Goal: Task Accomplishment & Management: Use online tool/utility

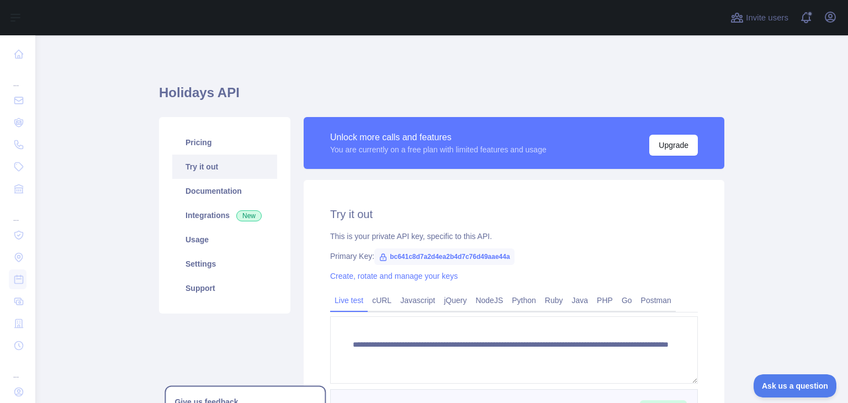
scroll to position [110, 0]
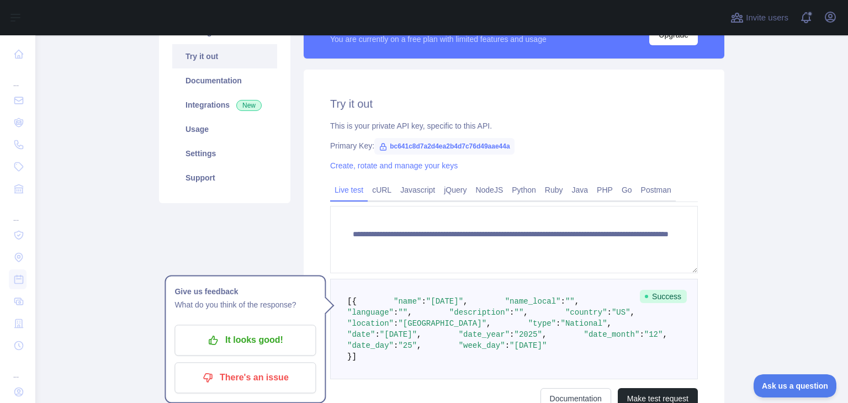
click at [676, 126] on div "This is your private API key, specific to this API." at bounding box center [514, 125] width 368 height 11
click at [383, 144] on span "bc641c8d7a2d4ea2b4d7c76d49aae44a" at bounding box center [444, 146] width 140 height 17
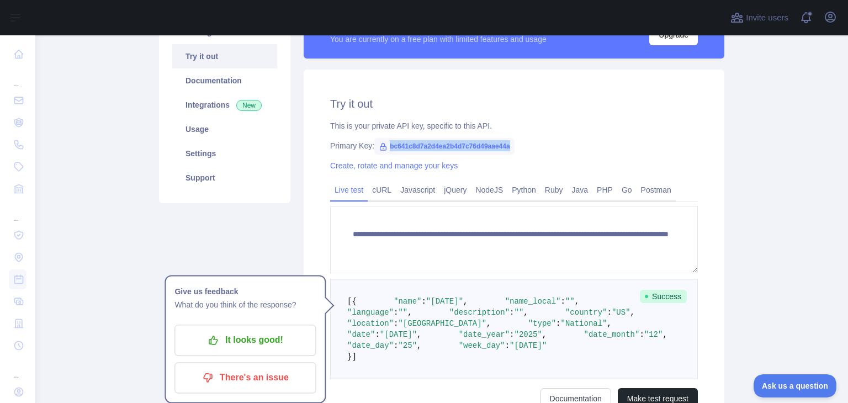
drag, startPoint x: 383, startPoint y: 144, endPoint x: 506, endPoint y: 147, distance: 122.6
click at [506, 147] on span "bc641c8d7a2d4ea2b4d7c76d49aae44a" at bounding box center [444, 146] width 140 height 17
copy span "bc641c8d7a2d4ea2b4d7c76d49aae44a"
